Goal: Transaction & Acquisition: Book appointment/travel/reservation

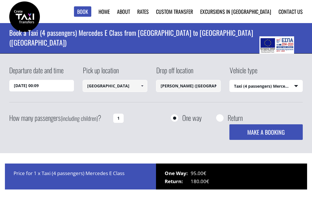
select select "540"
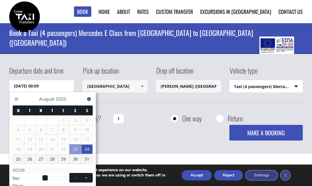
click at [90, 99] on span "Next" at bounding box center [89, 99] width 5 height 5
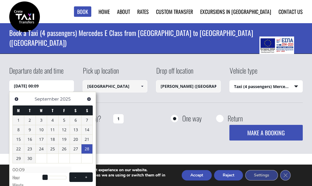
click at [89, 146] on link "28" at bounding box center [86, 148] width 11 height 9
type input "[DATE] 00:00"
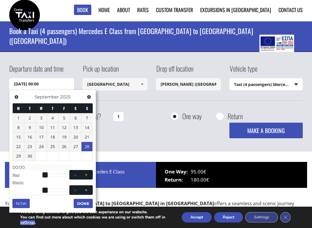
scroll to position [1, 0]
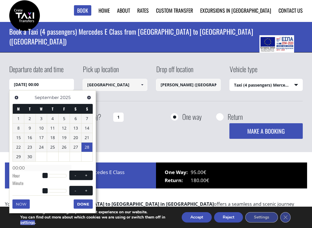
click at [83, 199] on button "Done" at bounding box center [83, 204] width 19 height 9
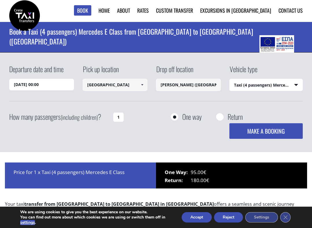
click at [280, 85] on select "Select vehicle type Taxi (4 passengers) Mercedes E Class Mini Van (7 passengers…" at bounding box center [266, 85] width 73 height 12
click at [122, 118] on input "1" at bounding box center [118, 117] width 10 height 9
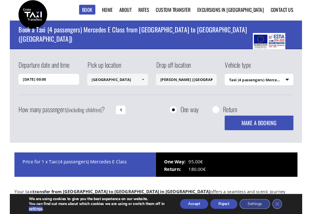
scroll to position [1, 0]
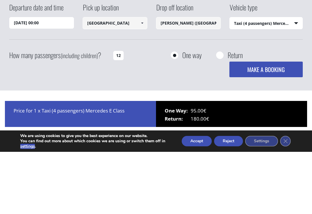
type input "1"
type input "2"
click at [217, 114] on input "Return" at bounding box center [219, 117] width 7 height 7
radio input "true"
type input "[PERSON_NAME] ([GEOGRAPHIC_DATA])"
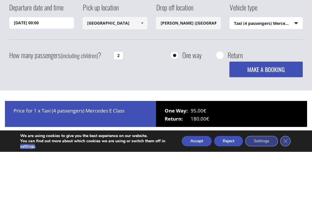
type input "[GEOGRAPHIC_DATA]"
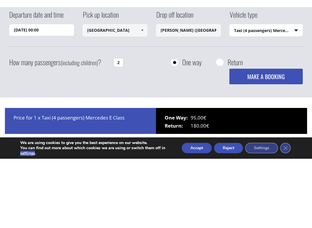
scroll to position [63, 0]
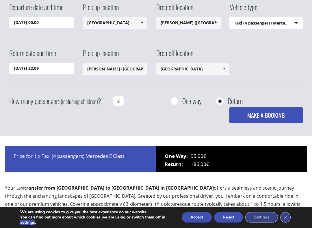
click at [55, 73] on input "[DATE] 22:09" at bounding box center [41, 69] width 65 height 12
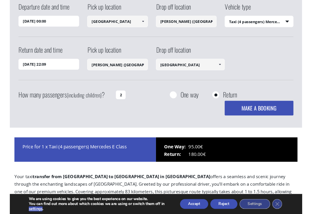
scroll to position [63, 0]
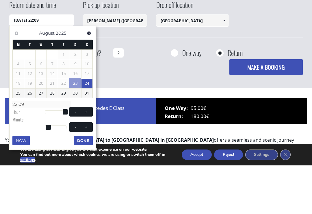
click at [90, 78] on link "Next" at bounding box center [89, 82] width 8 height 8
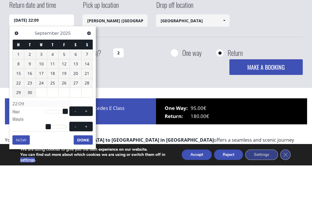
click at [83, 76] on div "Previous Next [DATE]" at bounding box center [52, 82] width 80 height 12
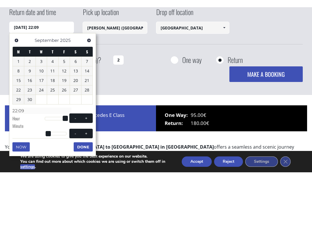
scroll to position [112, 0]
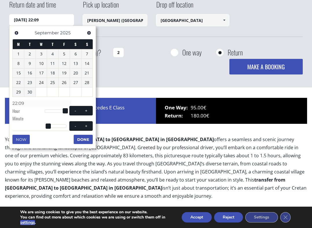
click at [88, 35] on span "Next" at bounding box center [89, 33] width 5 height 5
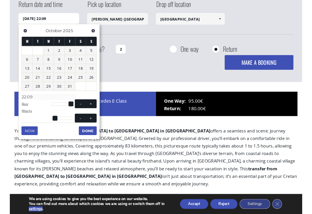
scroll to position [112, 0]
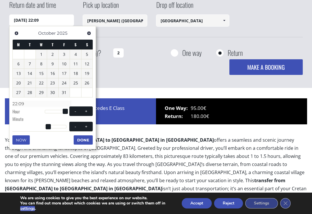
click at [88, 58] on link "5" at bounding box center [86, 54] width 11 height 9
type input "[DATE] 22:09"
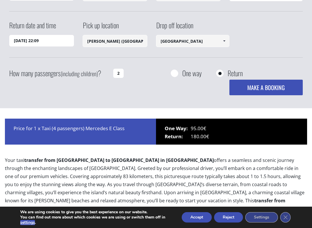
scroll to position [97, 0]
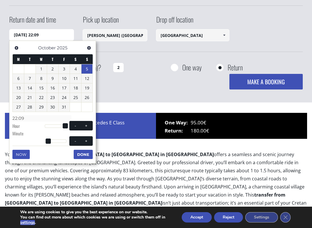
click at [286, 82] on button "MAKE A BOOKING" at bounding box center [265, 82] width 73 height 16
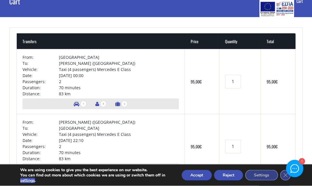
scroll to position [34, 0]
